Goal: Check status: Check status

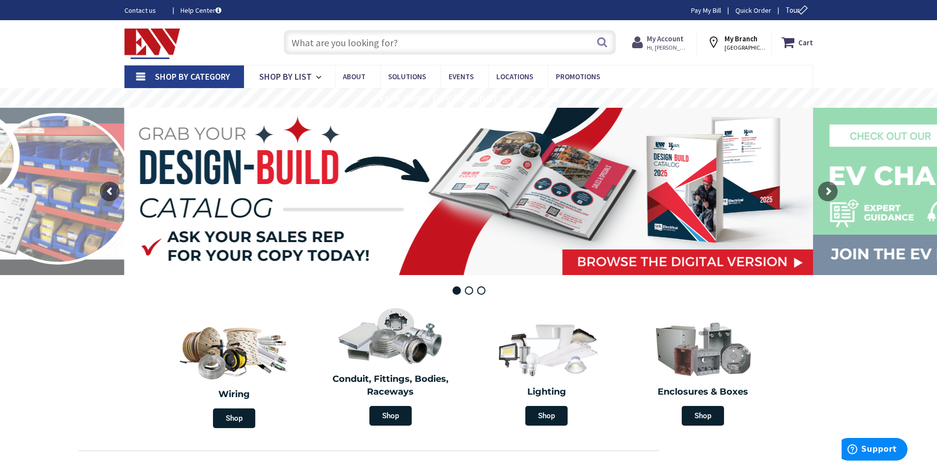
click at [668, 38] on strong "My Account" at bounding box center [664, 38] width 37 height 9
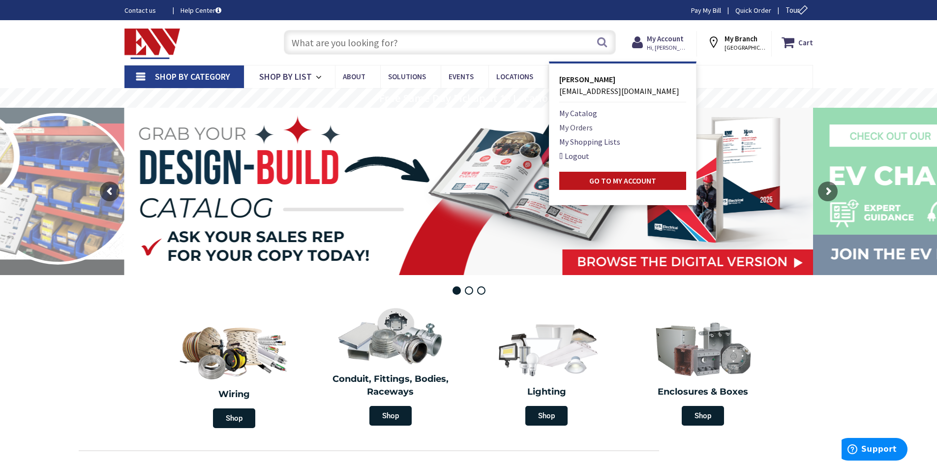
click at [574, 127] on link "My Orders" at bounding box center [575, 127] width 33 height 12
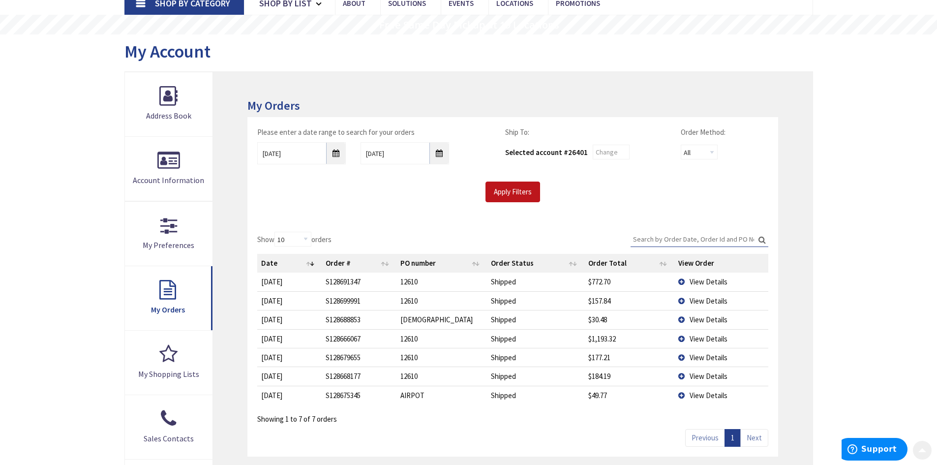
scroll to position [147, 0]
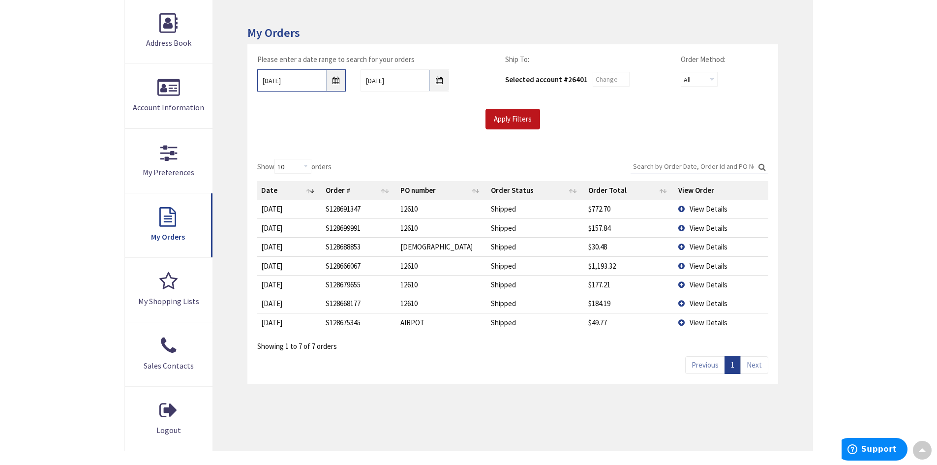
click at [297, 78] on input "[DATE]" at bounding box center [301, 80] width 88 height 22
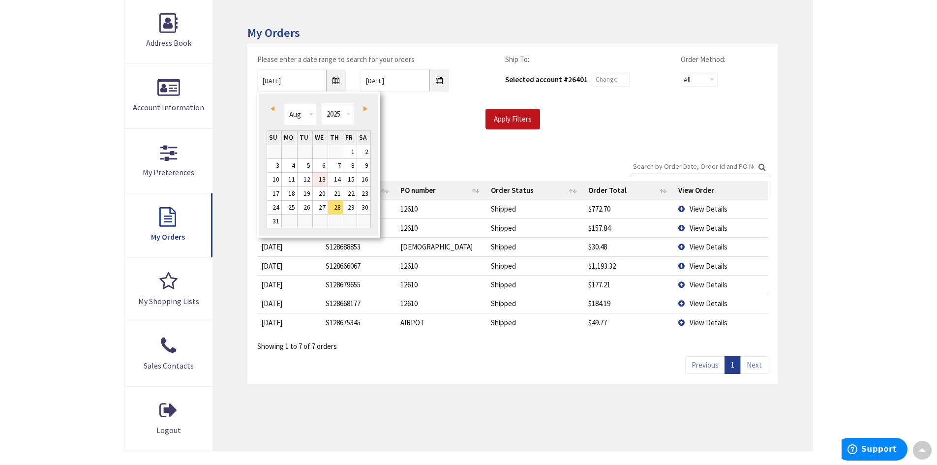
click at [319, 184] on link "13" at bounding box center [320, 179] width 15 height 13
type input "[DATE]"
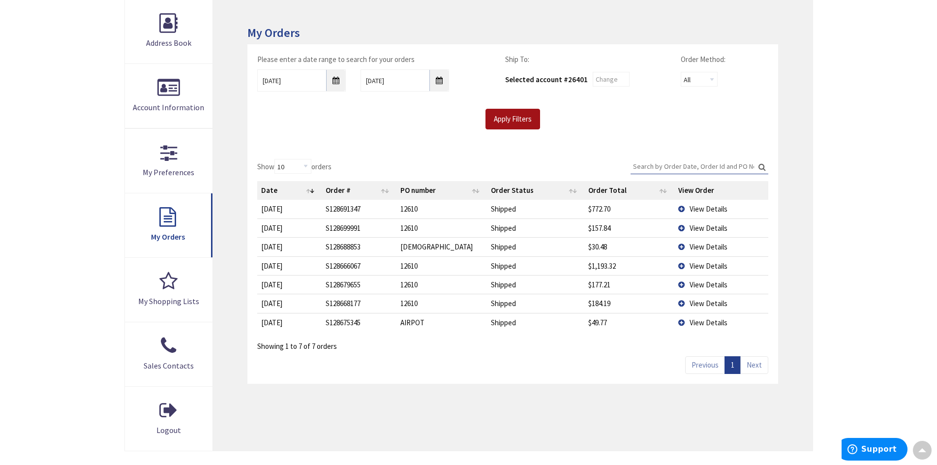
click at [513, 114] on input "Apply Filters" at bounding box center [512, 119] width 55 height 21
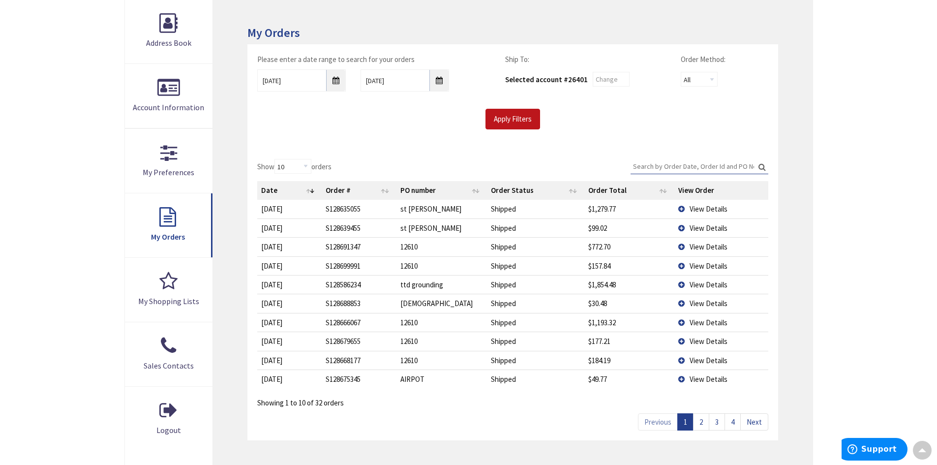
click at [701, 423] on link "2" at bounding box center [701, 421] width 16 height 17
click at [700, 246] on span "View Details" at bounding box center [708, 246] width 38 height 9
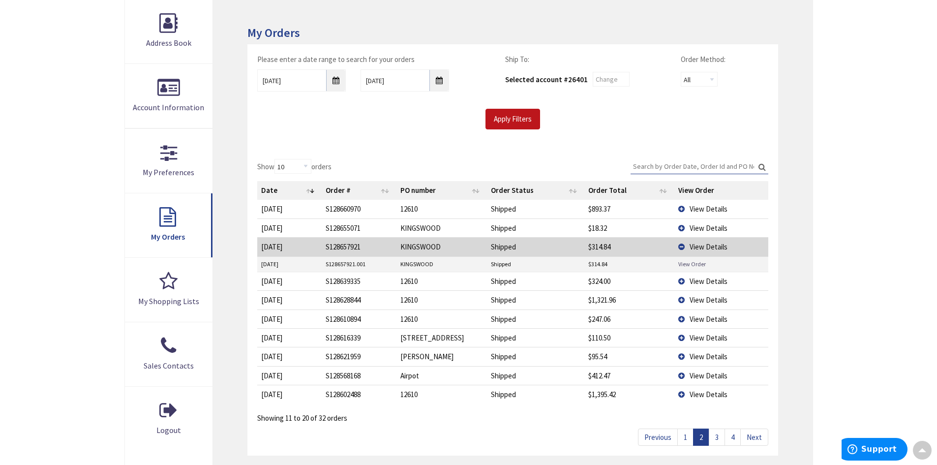
click at [693, 265] on link "View Order" at bounding box center [692, 264] width 28 height 8
click at [703, 223] on span "View Details" at bounding box center [708, 227] width 38 height 9
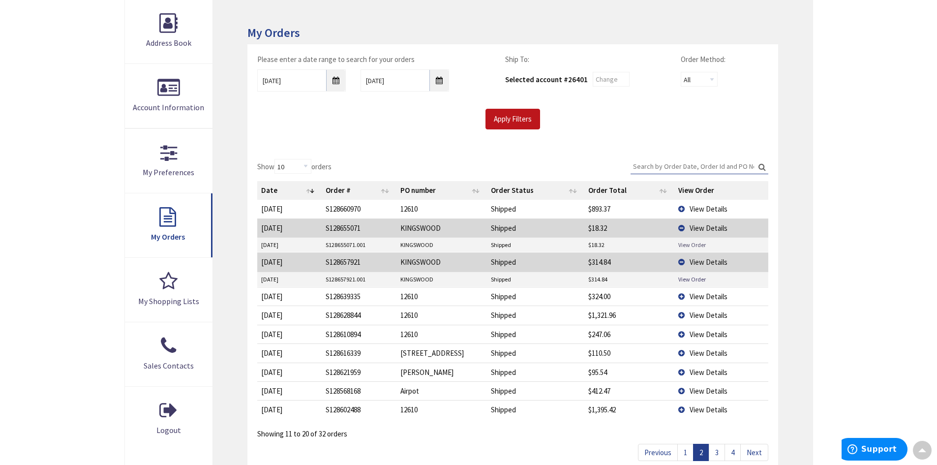
click at [694, 244] on link "View Order" at bounding box center [692, 244] width 28 height 8
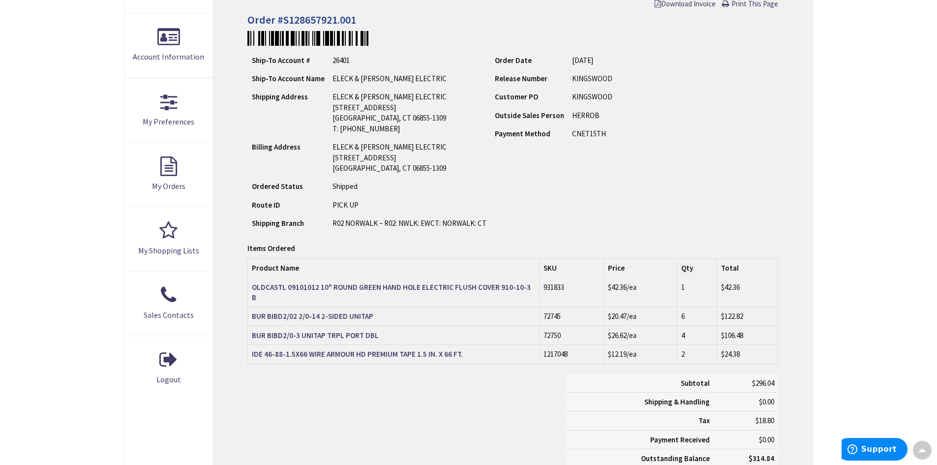
scroll to position [198, 0]
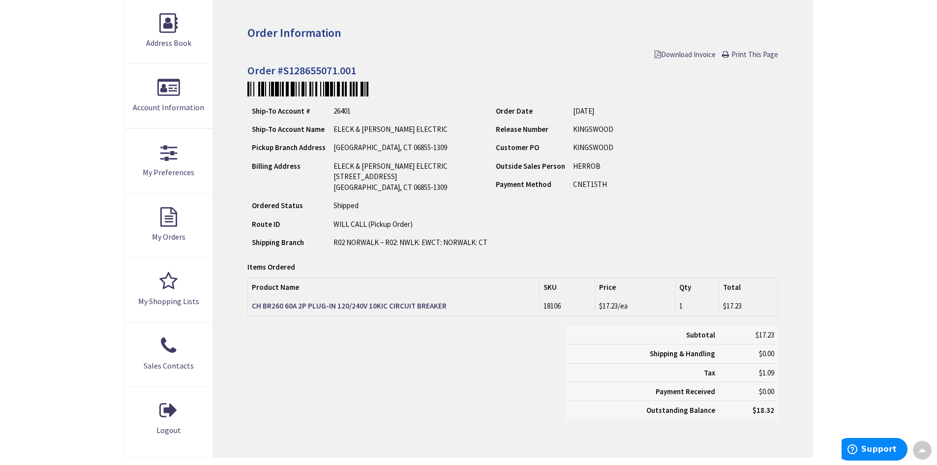
scroll to position [149, 0]
